Goal: Navigation & Orientation: Find specific page/section

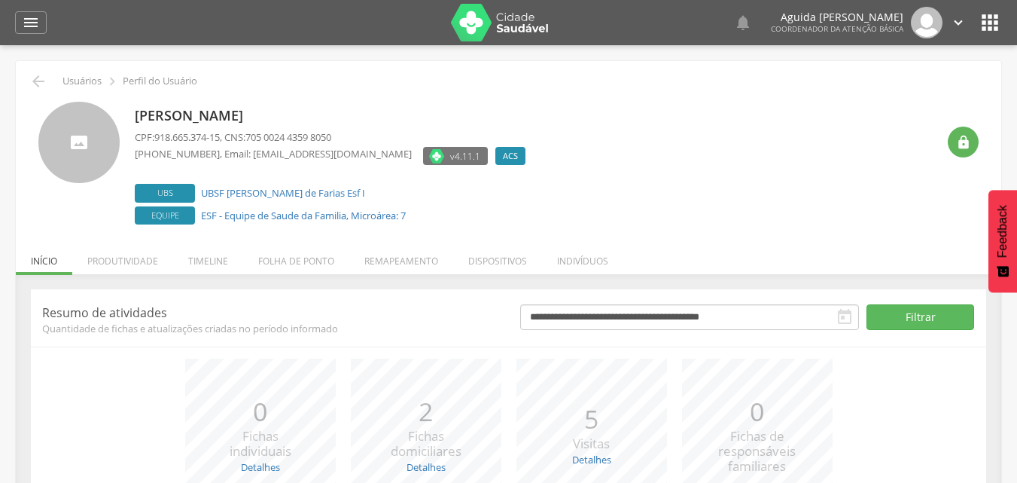
click at [482, 22] on img at bounding box center [500, 23] width 98 height 38
click at [482, 13] on img at bounding box center [500, 23] width 98 height 38
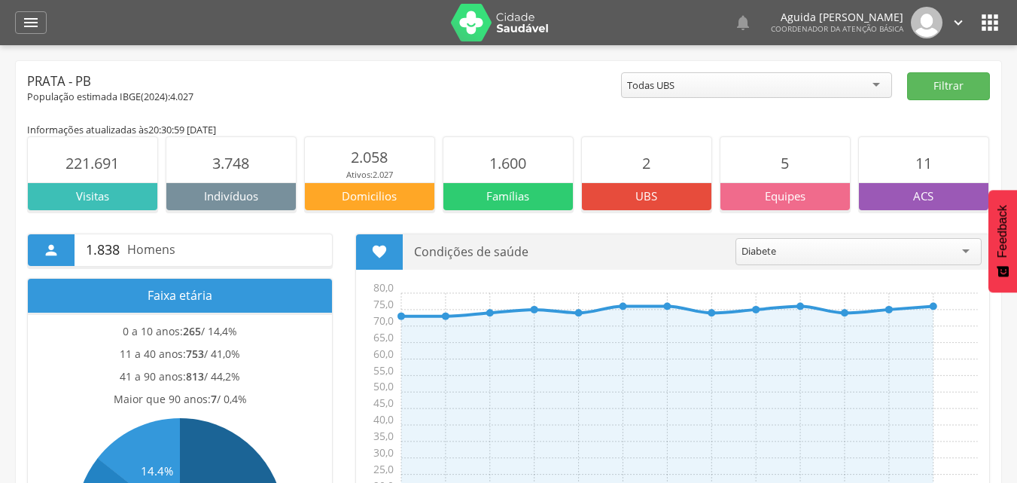
click at [994, 24] on icon "" at bounding box center [990, 23] width 24 height 24
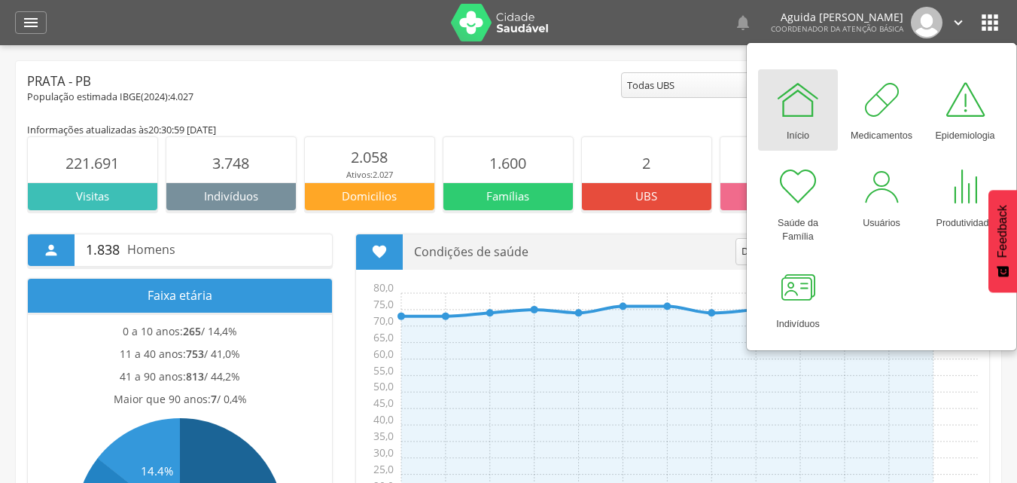
click at [953, 24] on icon "" at bounding box center [958, 22] width 17 height 17
